Goal: Information Seeking & Learning: Learn about a topic

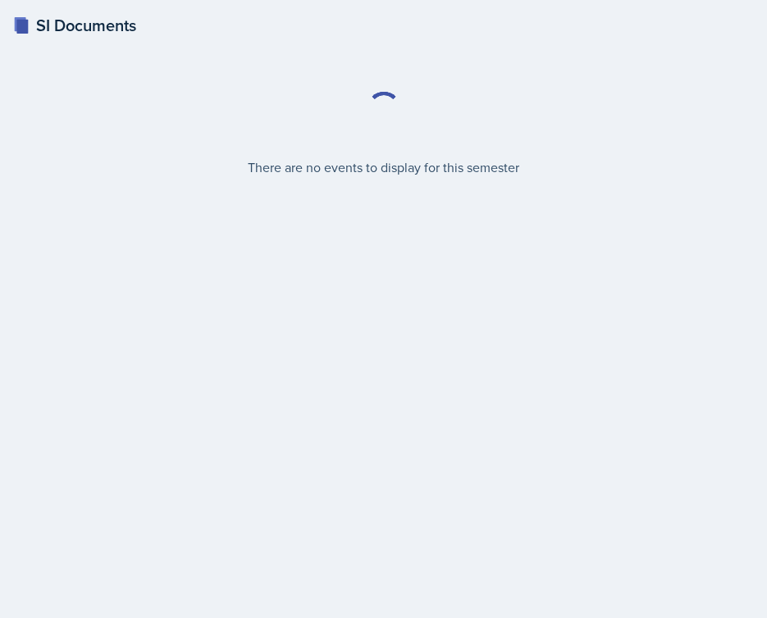
select select "2bed604d-1099-4043-b1bc-2365e8740244"
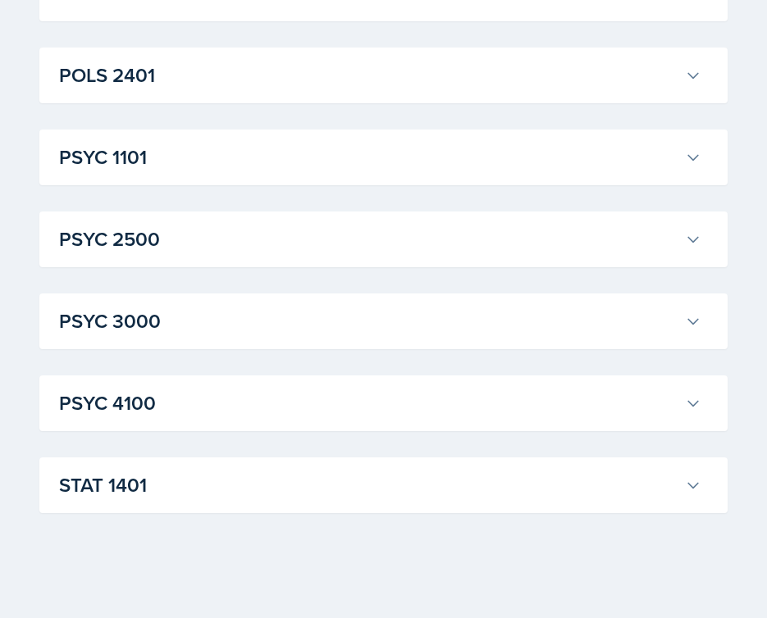
scroll to position [2299, 0]
click at [401, 344] on div "PSYC 3000 [PERSON_NAME] Professor: [PERSON_NAME] Export to Google Calendar Recu…" at bounding box center [383, 322] width 688 height 56
click at [401, 326] on h3 "PSYC 3000" at bounding box center [368, 322] width 619 height 30
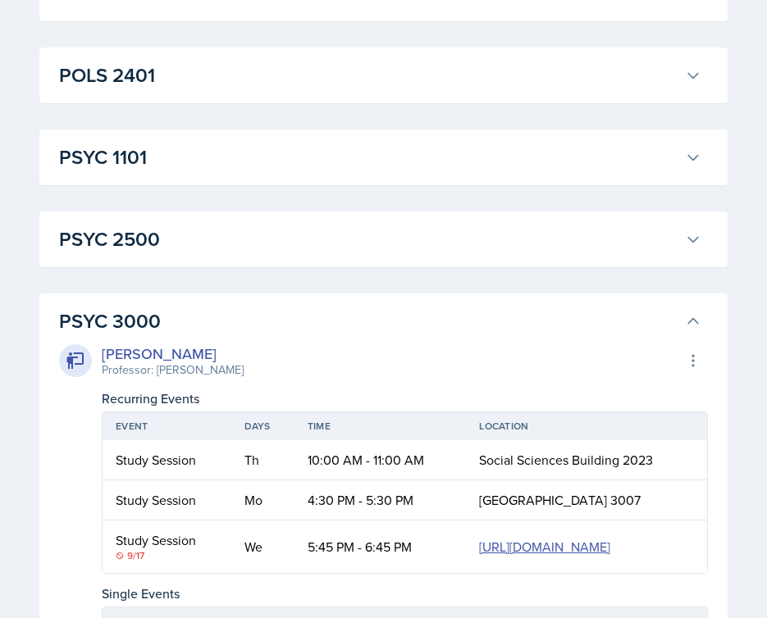
click at [401, 326] on h3 "PSYC 3000" at bounding box center [368, 322] width 619 height 30
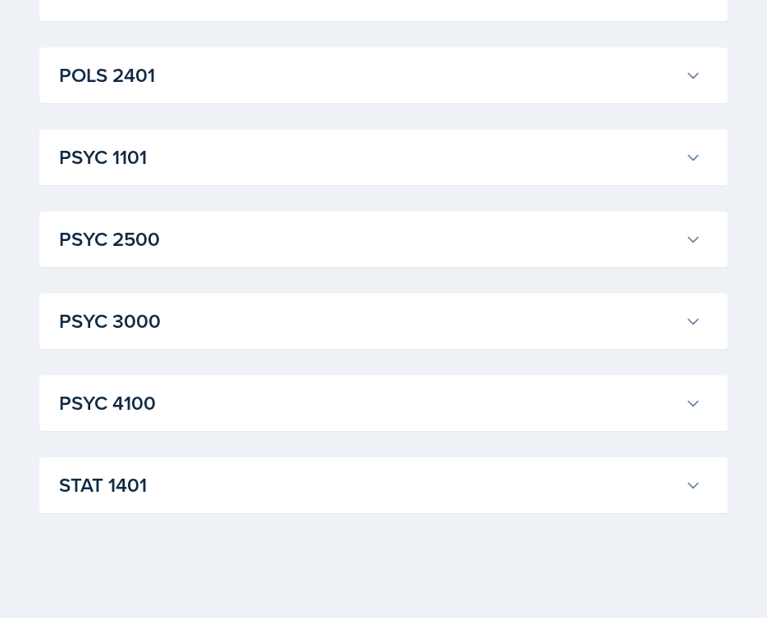
click at [355, 228] on h3 "PSYC 2500" at bounding box center [368, 240] width 619 height 30
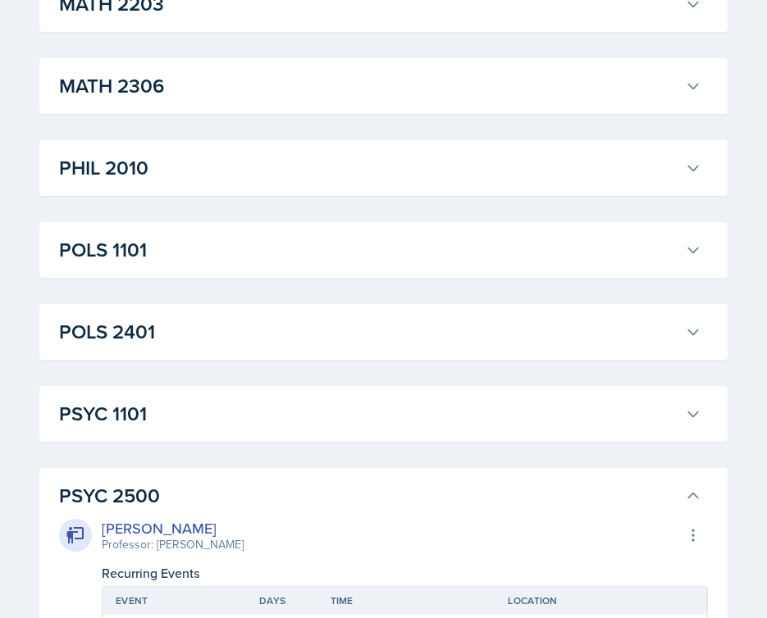
scroll to position [1950, 0]
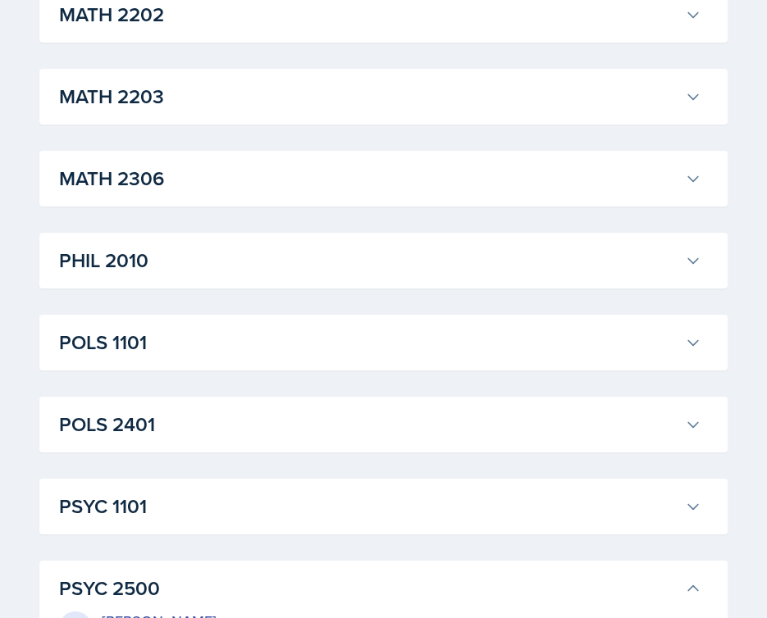
click at [288, 254] on h3 "PHIL 2010" at bounding box center [368, 261] width 619 height 30
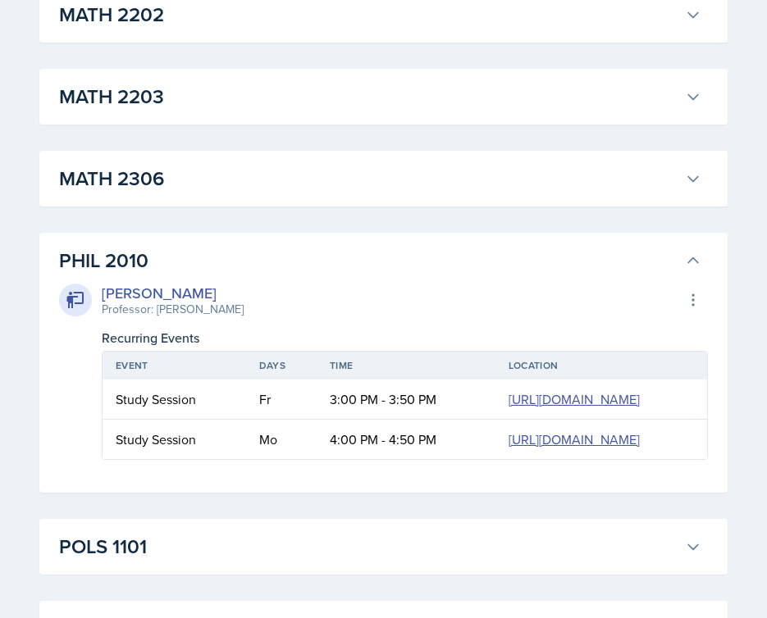
click at [288, 186] on h3 "MATH 2306" at bounding box center [368, 179] width 619 height 30
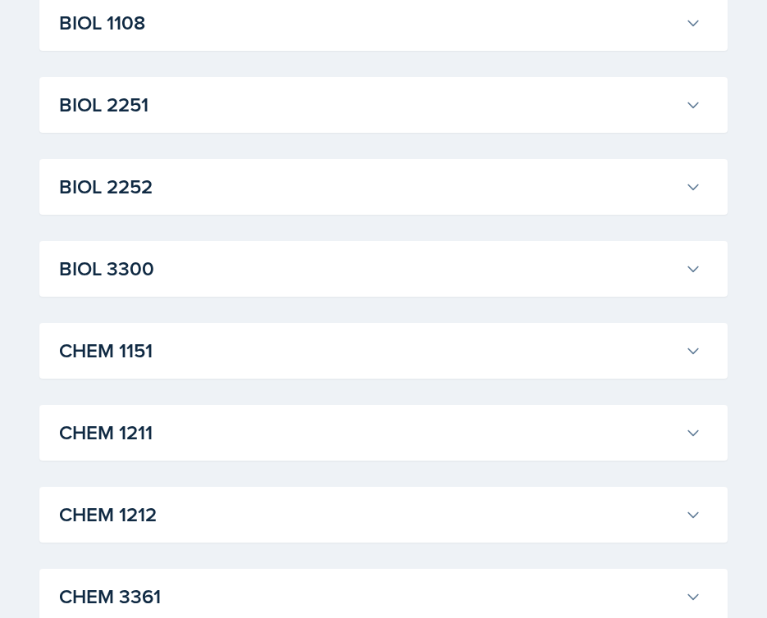
scroll to position [459, 0]
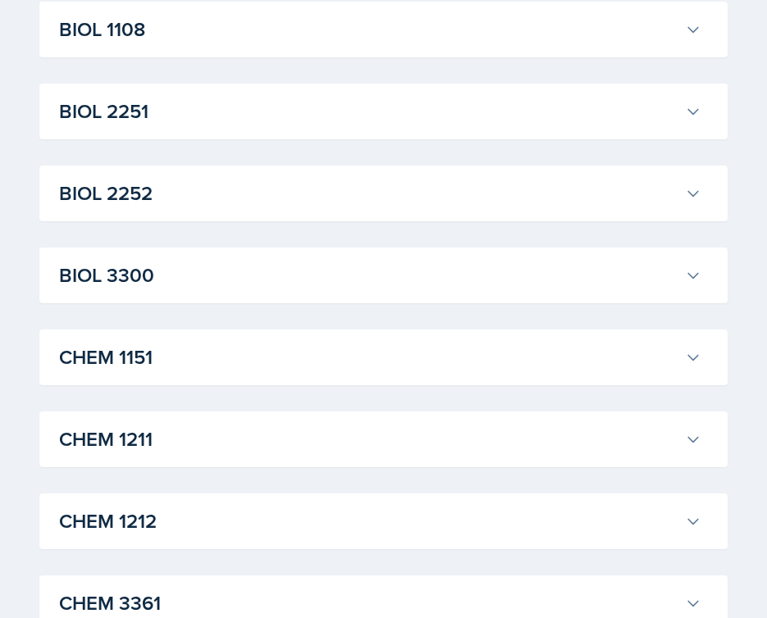
click at [247, 262] on h3 "BIOL 3300" at bounding box center [368, 276] width 619 height 30
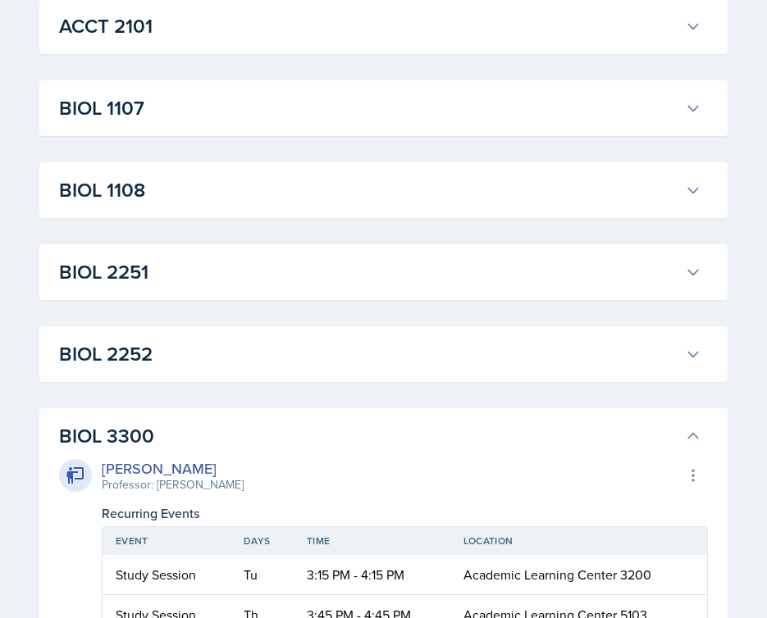
scroll to position [292, 0]
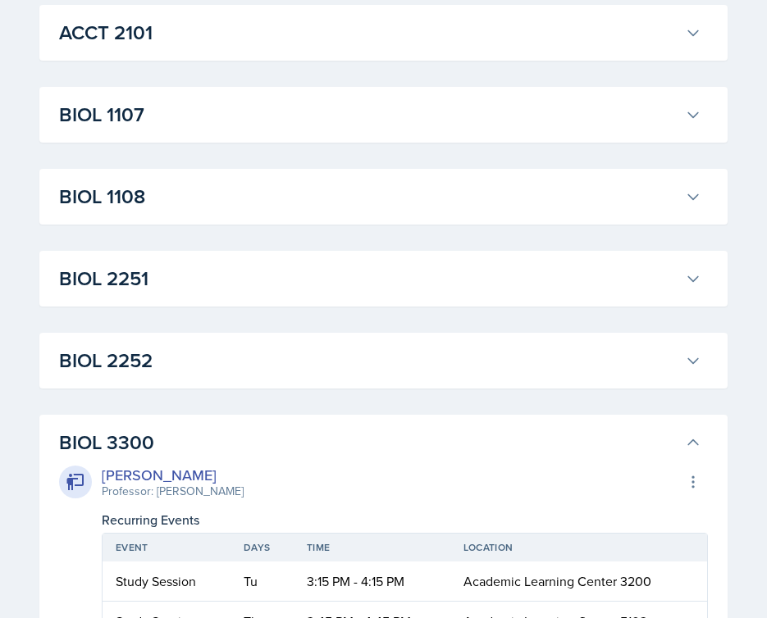
click at [230, 381] on div "BIOL 2252 [PERSON_NAME] Professor: [PERSON_NAME] Export to Google Calendar Recu…" at bounding box center [383, 361] width 688 height 56
click at [229, 375] on h3 "BIOL 2252" at bounding box center [368, 361] width 619 height 30
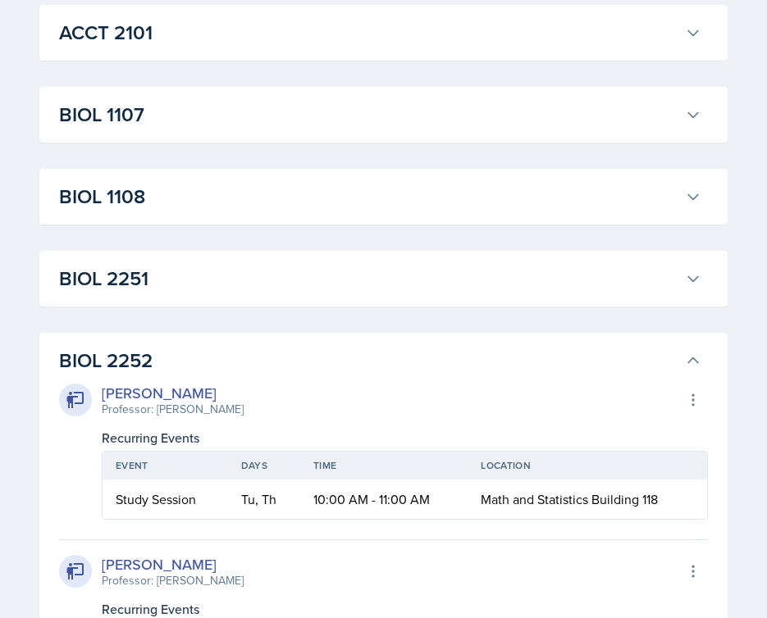
drag, startPoint x: 61, startPoint y: 364, endPoint x: 207, endPoint y: 363, distance: 146.0
click at [206, 363] on h3 "BIOL 2252" at bounding box center [368, 361] width 619 height 30
